Goal: Task Accomplishment & Management: Manage account settings

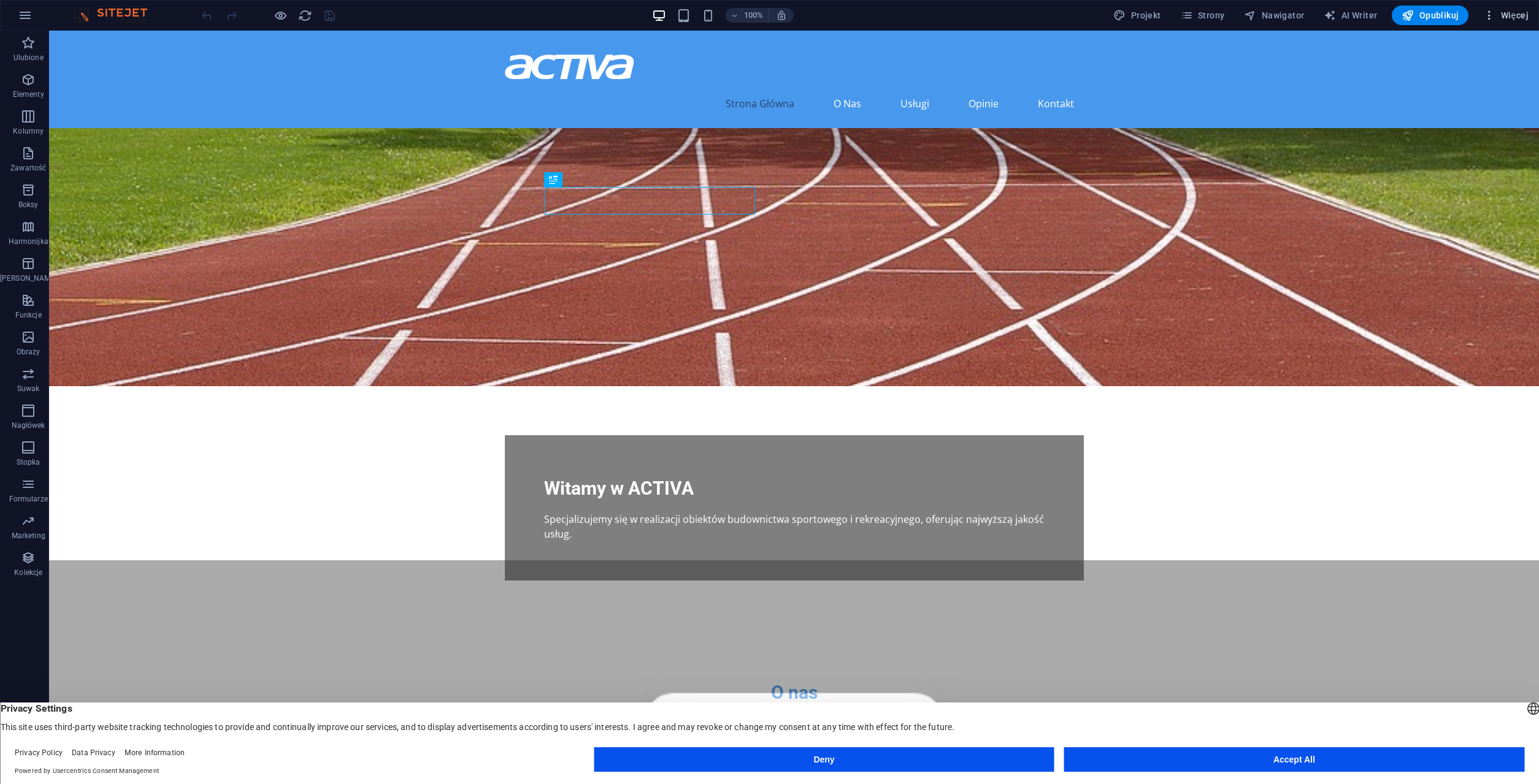
click at [1519, 15] on span "Więcej" at bounding box center [1506, 15] width 45 height 12
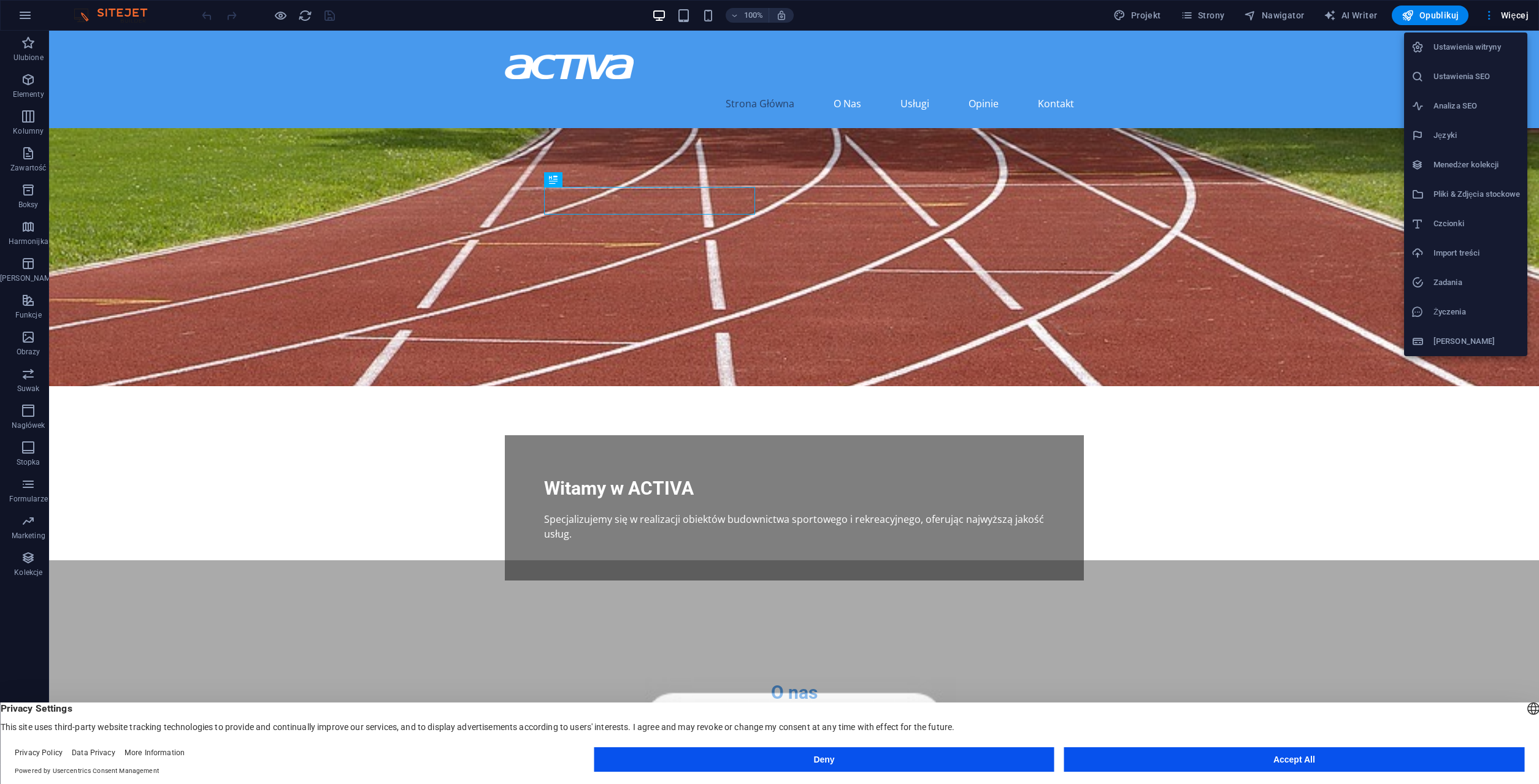
click at [1495, 48] on h6 "Ustawienia witryny" at bounding box center [1476, 47] width 87 height 15
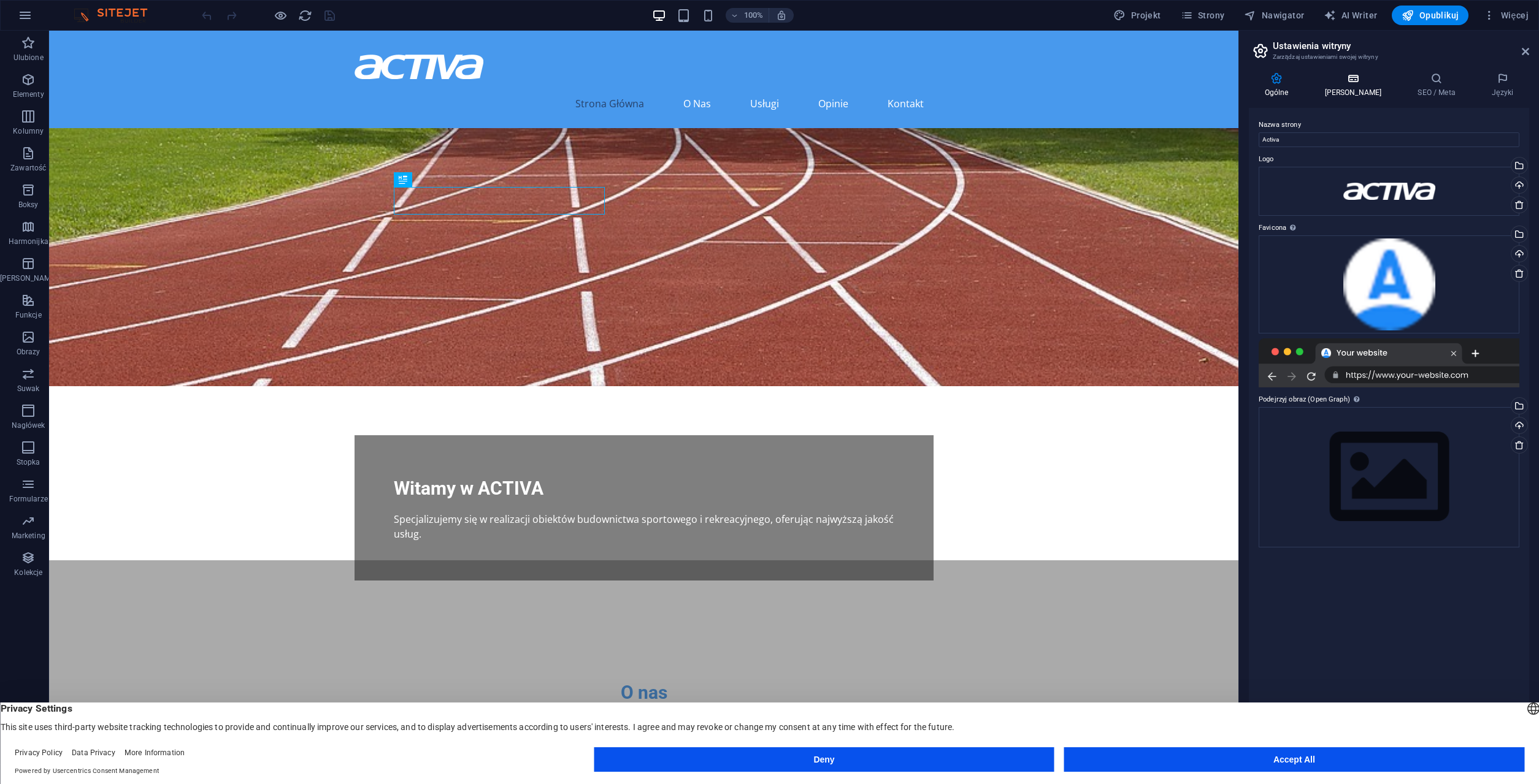
click at [1344, 83] on icon at bounding box center [1352, 78] width 88 height 12
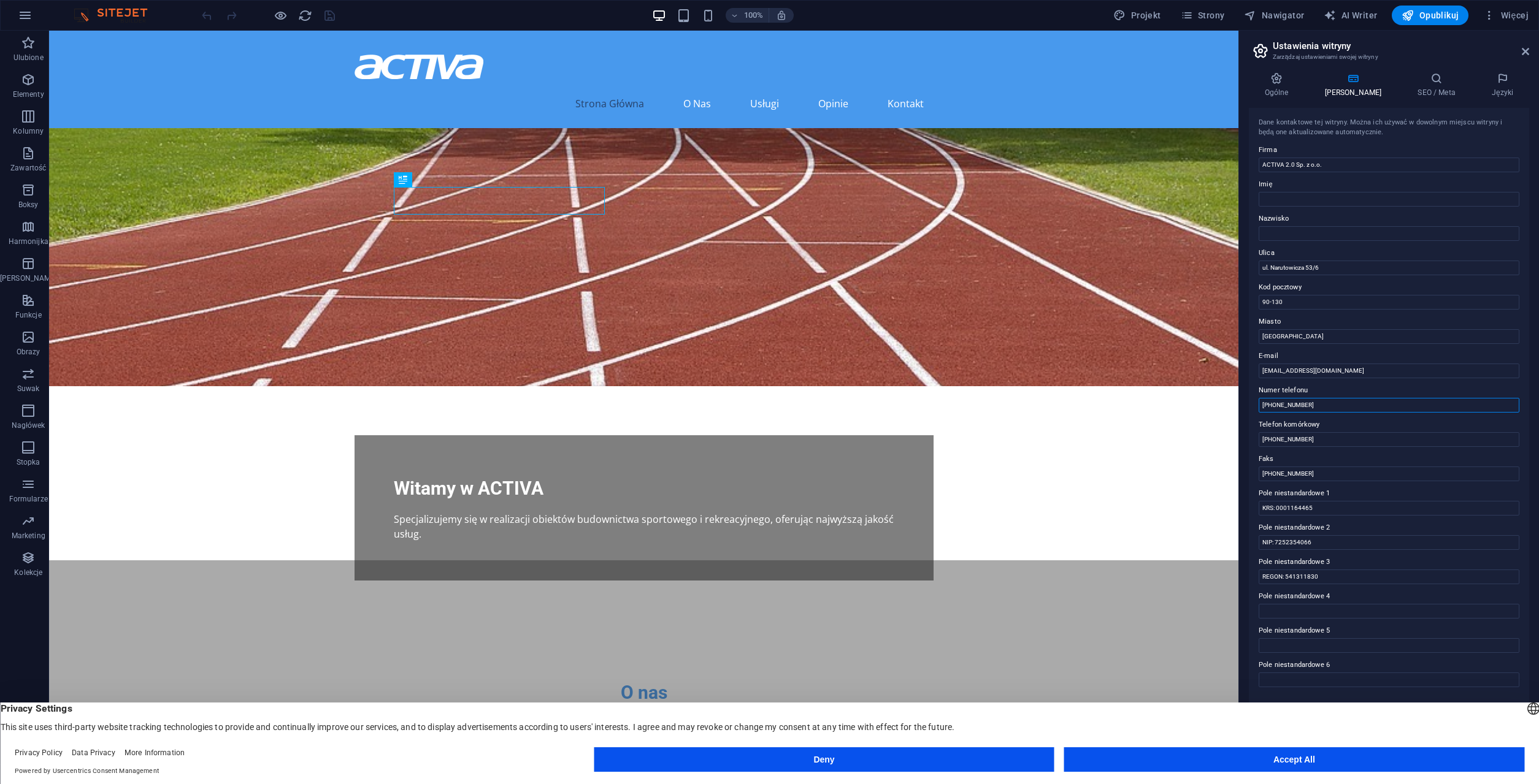
click at [1339, 404] on input "[PHONE_NUMBER]" at bounding box center [1389, 405] width 261 height 15
click at [1305, 371] on input "[EMAIL_ADDRESS][DOMAIN_NAME]" at bounding box center [1389, 371] width 261 height 15
click at [1330, 404] on input "[PHONE_NUMBER]" at bounding box center [1389, 405] width 261 height 15
click at [1327, 435] on input "[PHONE_NUMBER]" at bounding box center [1389, 440] width 261 height 15
click at [1325, 470] on input "[PHONE_NUMBER]" at bounding box center [1389, 474] width 261 height 15
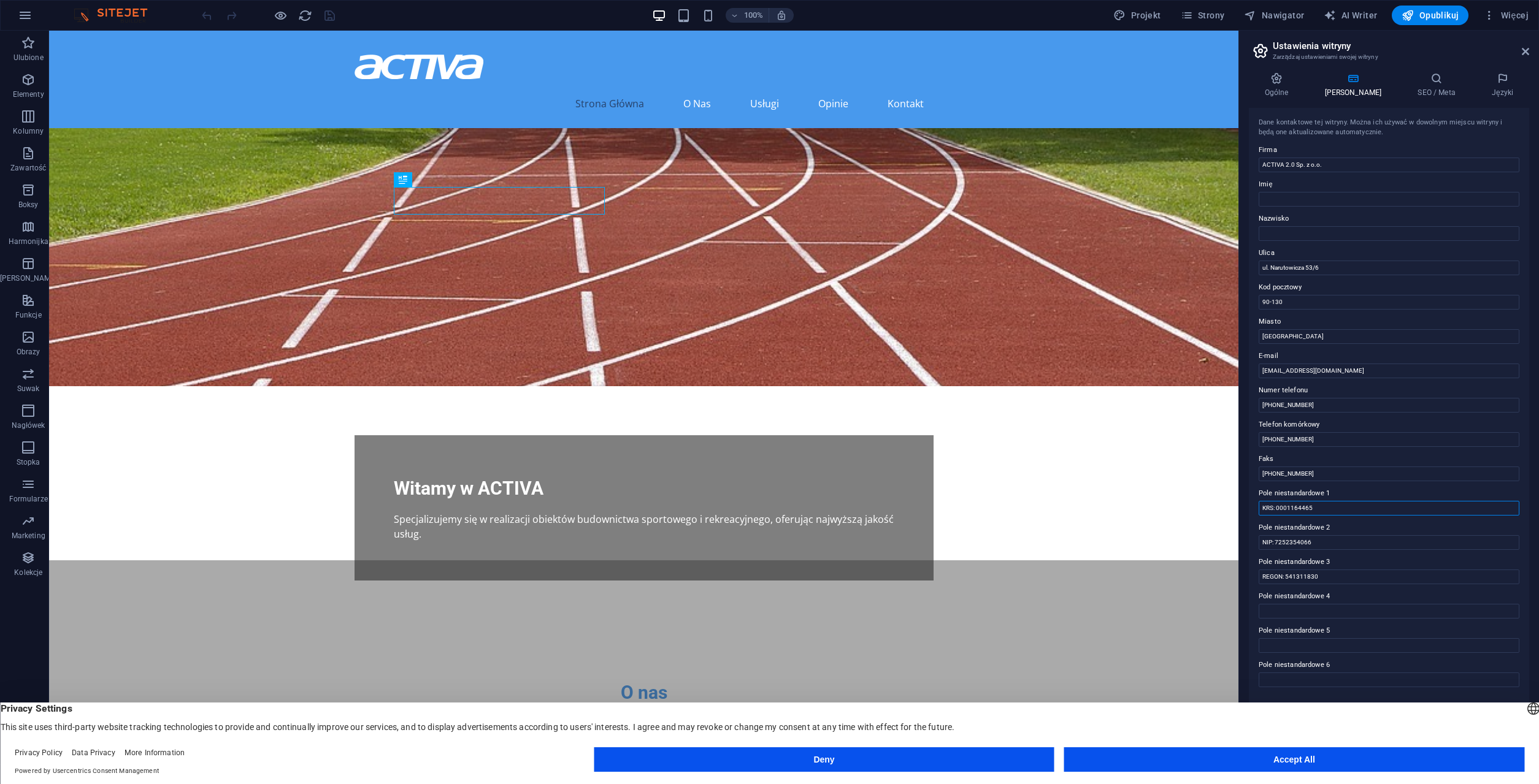
drag, startPoint x: 1365, startPoint y: 505, endPoint x: 1202, endPoint y: 507, distance: 163.0
click at [1259, 507] on input "KRS: 0001164465" at bounding box center [1389, 508] width 261 height 15
click at [1359, 546] on input "NIP: 7252354066" at bounding box center [1389, 543] width 261 height 15
drag, startPoint x: 1224, startPoint y: 758, endPoint x: 1189, endPoint y: 721, distance: 50.9
click at [1224, 758] on button "Accept All" at bounding box center [1294, 759] width 460 height 25
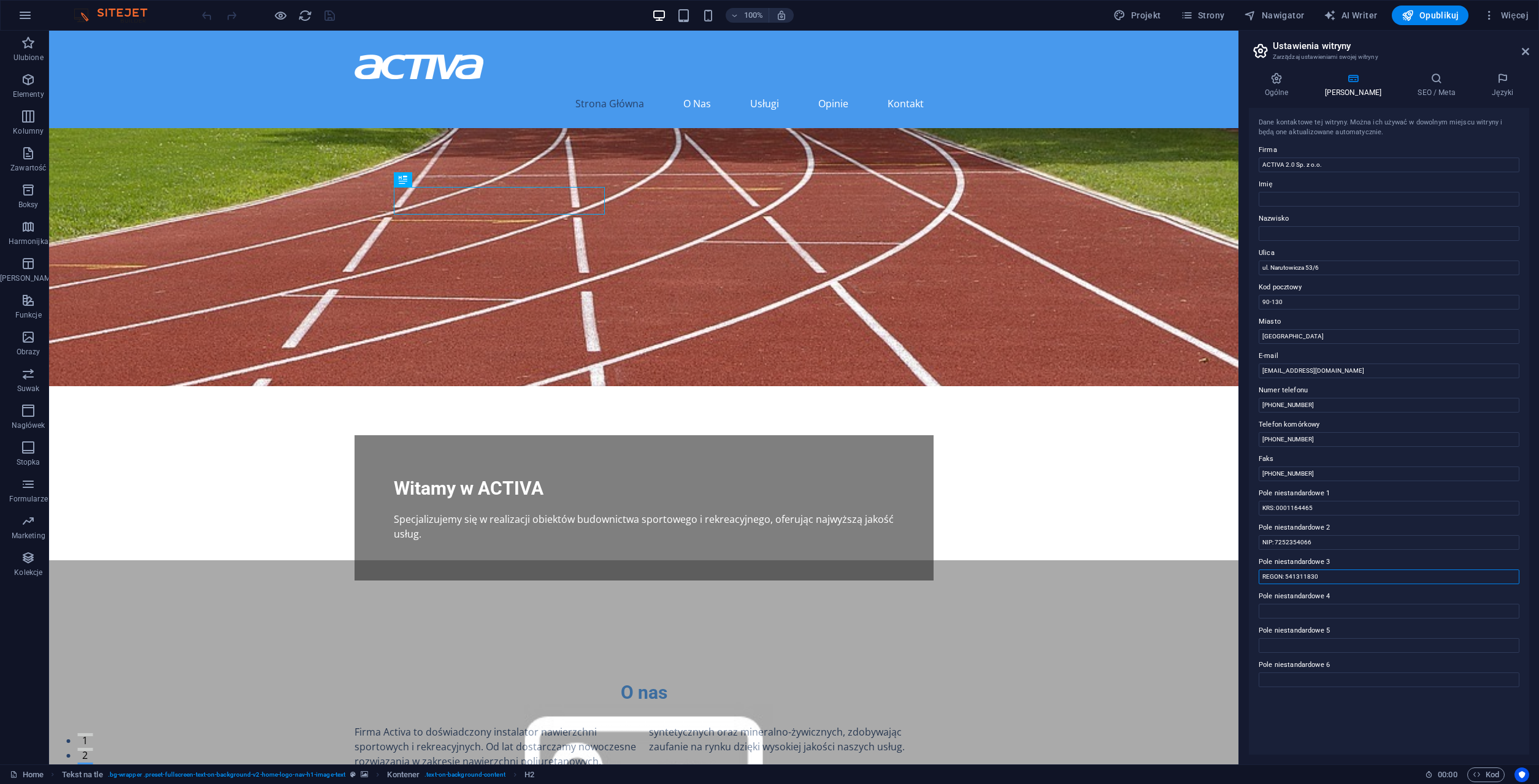
click at [1330, 572] on input "REGON: 541311830" at bounding box center [1389, 577] width 261 height 15
drag, startPoint x: 1330, startPoint y: 572, endPoint x: 1194, endPoint y: 571, distance: 136.0
click at [1259, 571] on input "REGON: 541311830" at bounding box center [1389, 577] width 261 height 15
click at [1413, 90] on h4 "SEO / Meta" at bounding box center [1439, 85] width 75 height 26
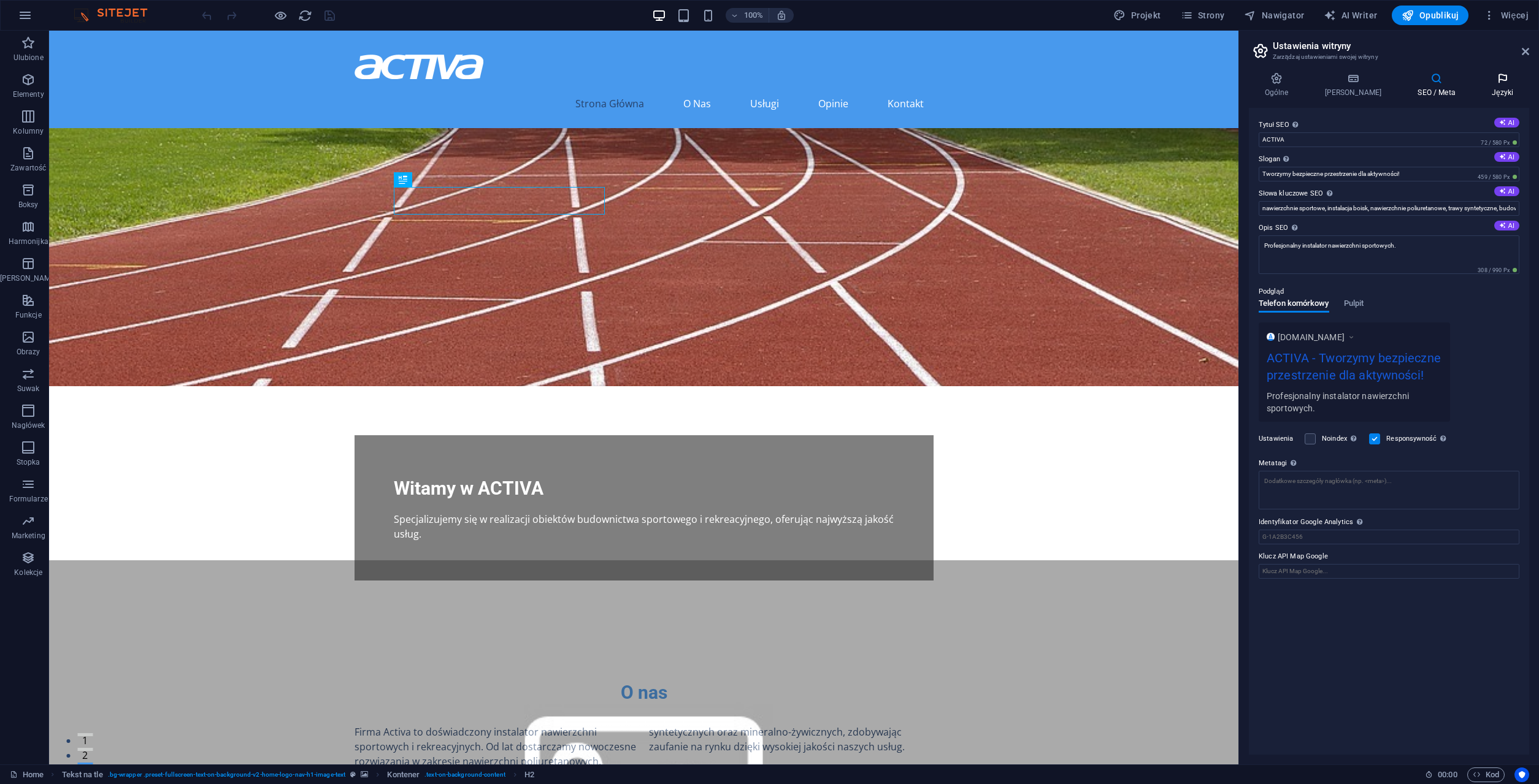
click at [1489, 90] on h4 "Języki" at bounding box center [1502, 85] width 53 height 26
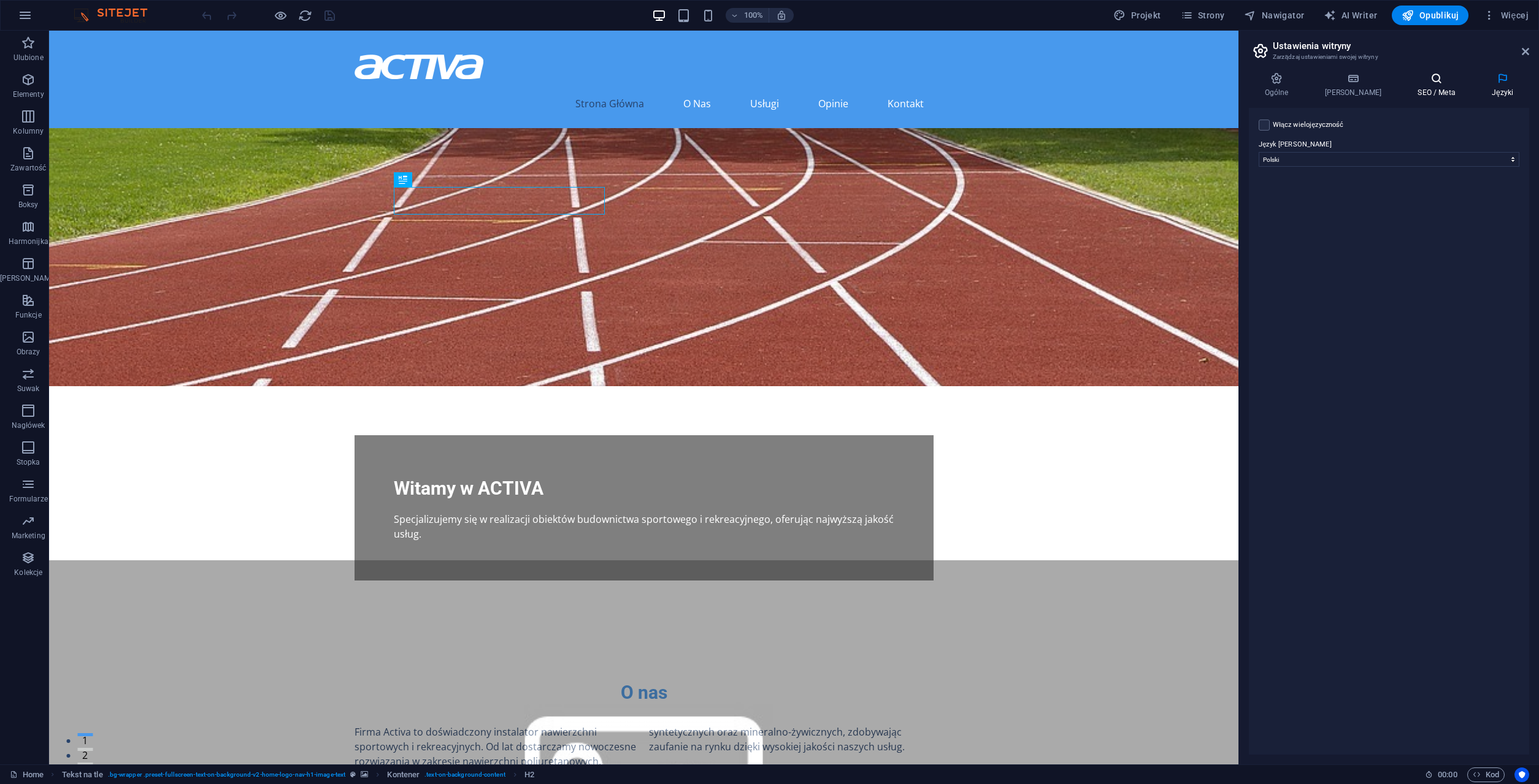
click at [1424, 83] on icon at bounding box center [1437, 78] width 69 height 12
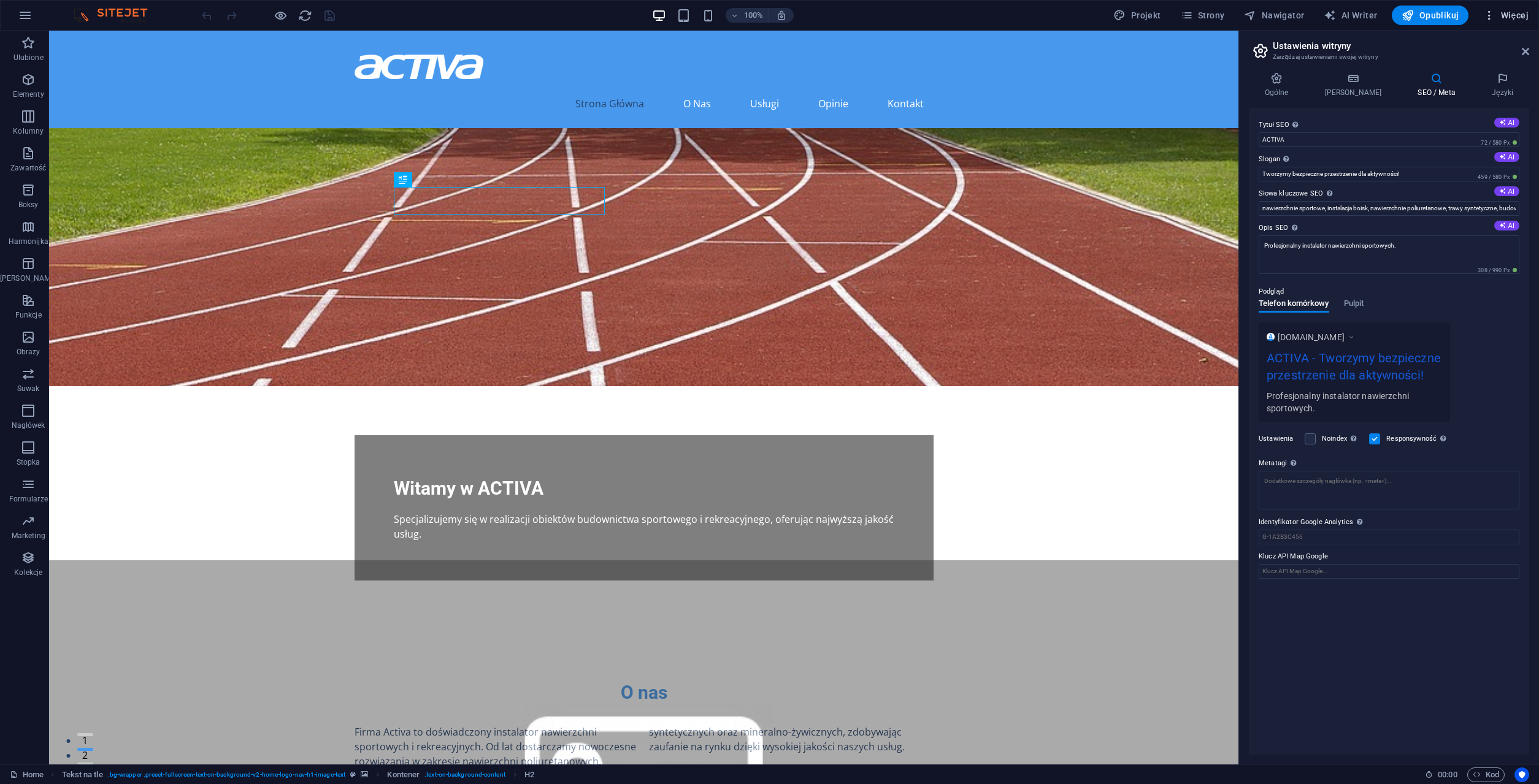
click at [1509, 16] on span "Więcej" at bounding box center [1506, 15] width 45 height 12
click at [1489, 44] on h6 "Ustawienia witryny" at bounding box center [1476, 47] width 87 height 15
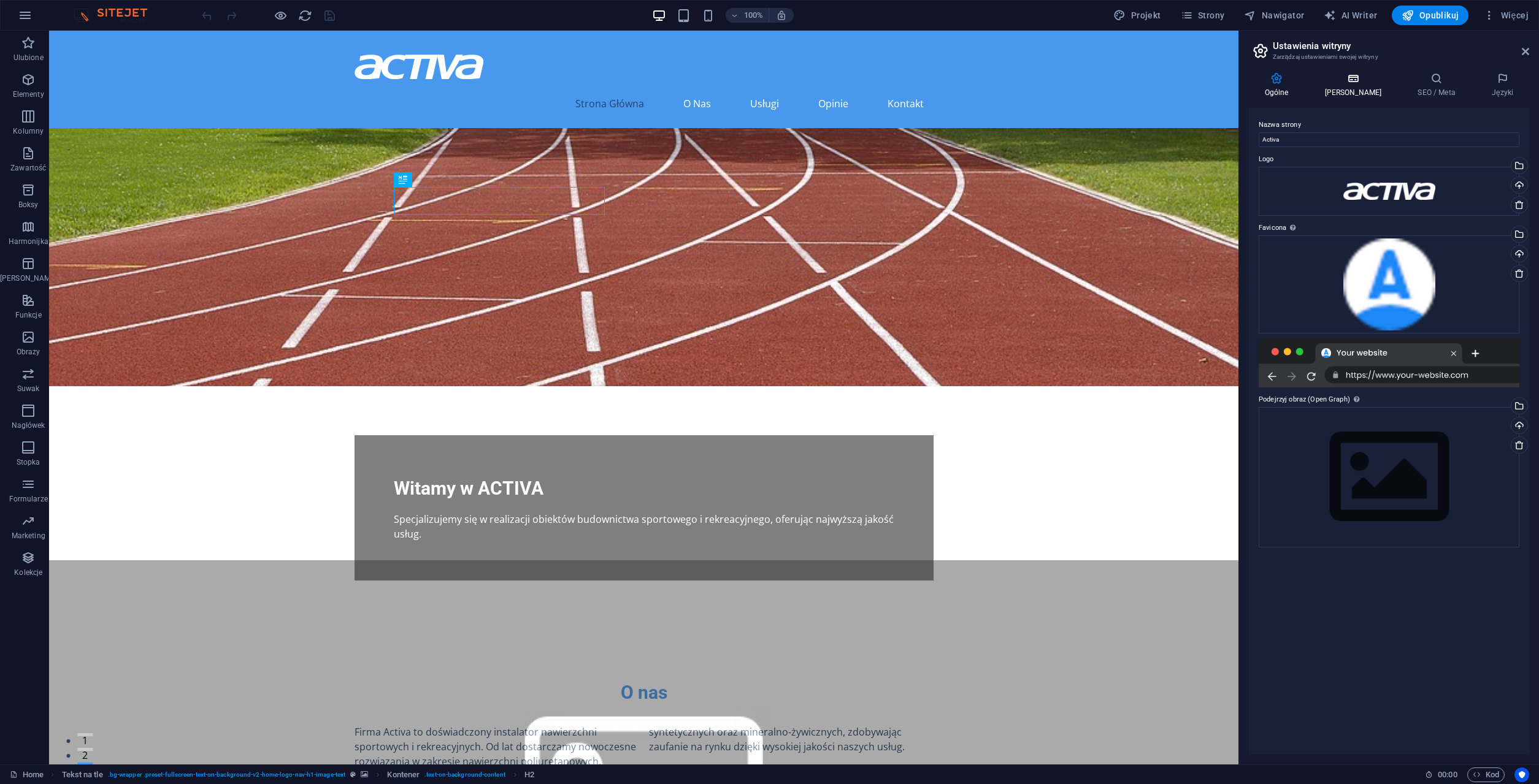
click at [1357, 78] on icon at bounding box center [1352, 78] width 88 height 12
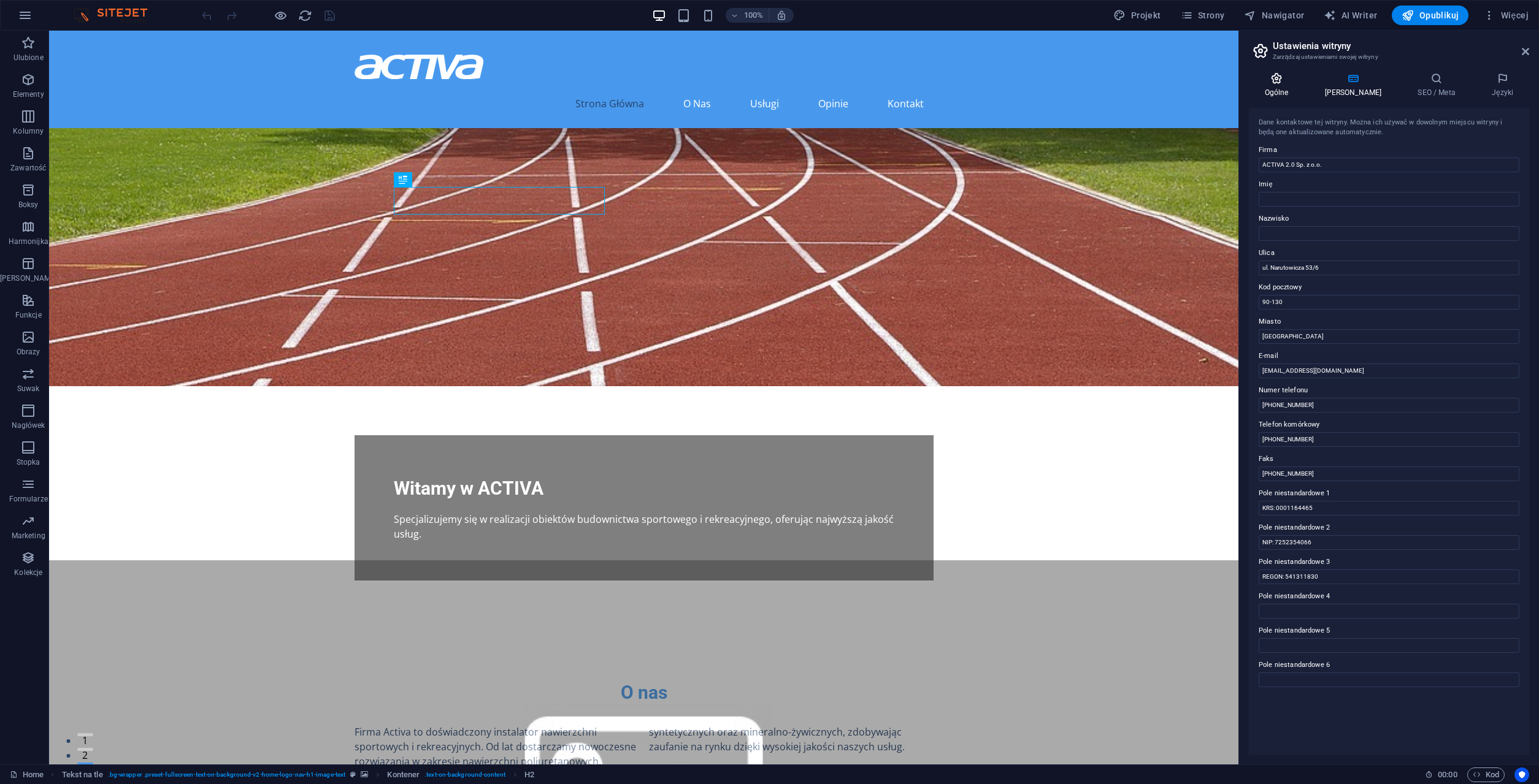
click at [1292, 84] on h4 "Ogólne" at bounding box center [1279, 85] width 60 height 26
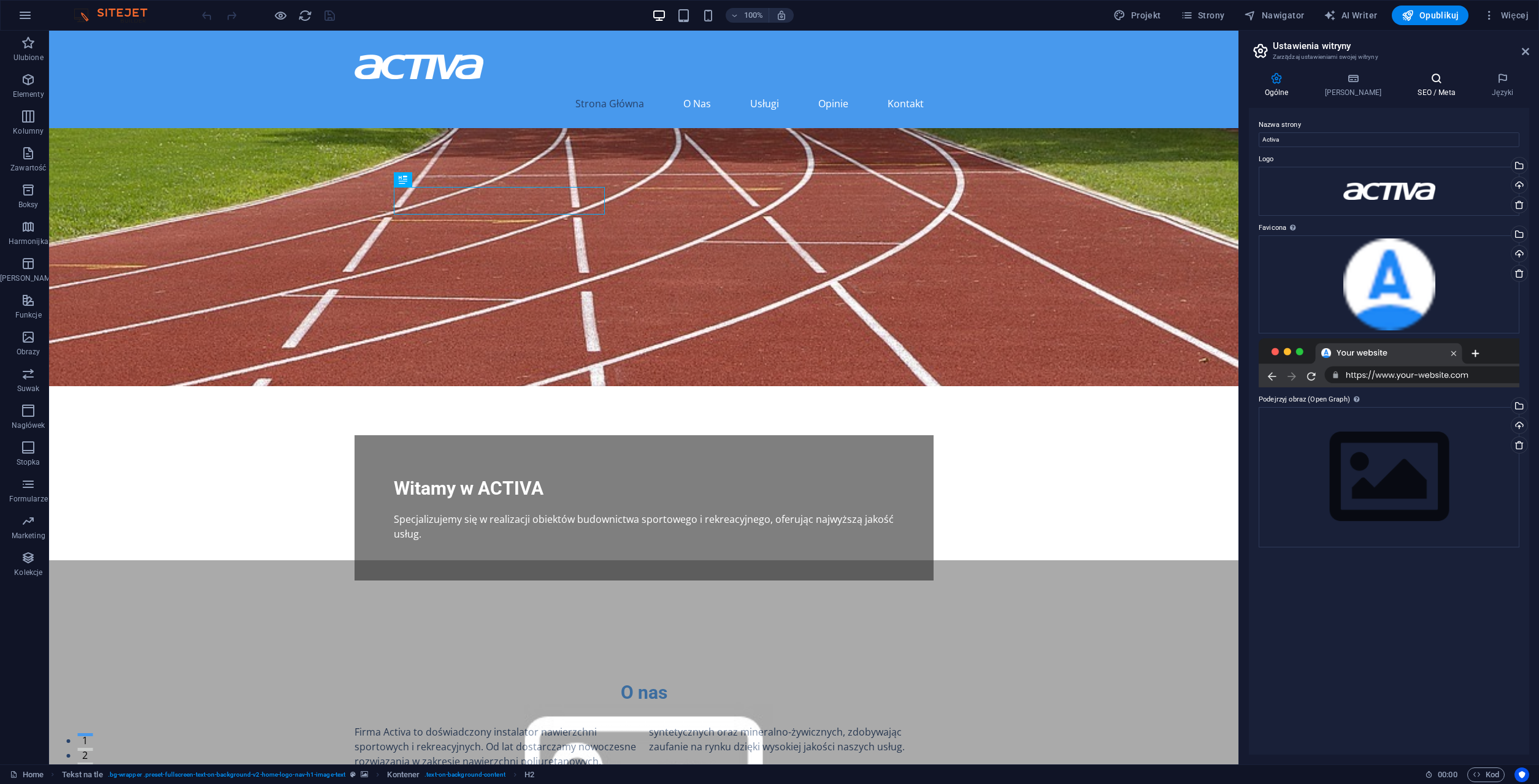
click at [1421, 77] on icon at bounding box center [1437, 78] width 69 height 12
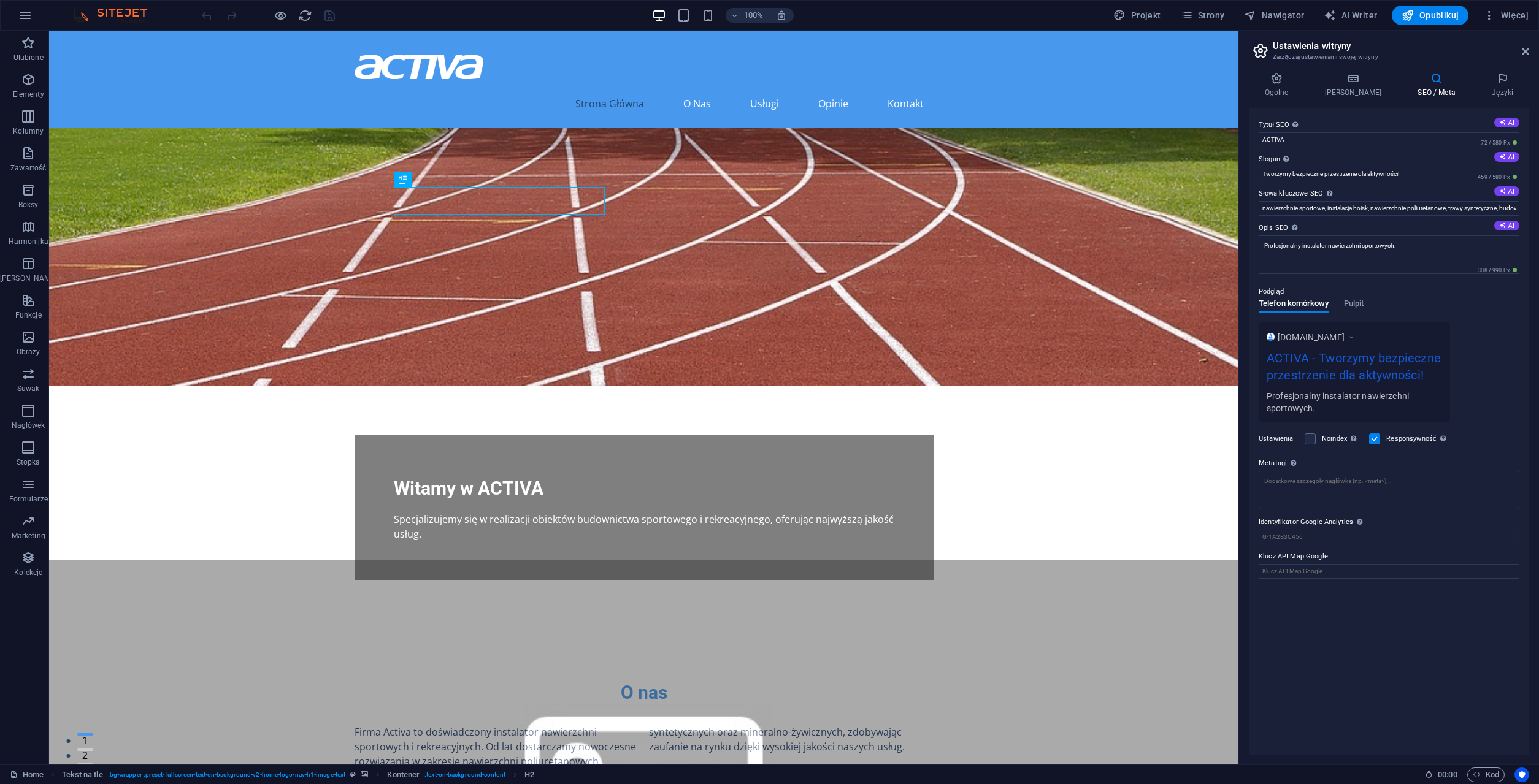
click at [1337, 484] on textarea "Metatagi Wpisz tutaj kod HTML, który zostanie umieszczony wewnątrz tagów Twojej…" at bounding box center [1389, 490] width 261 height 38
